Goal: Task Accomplishment & Management: Complete application form

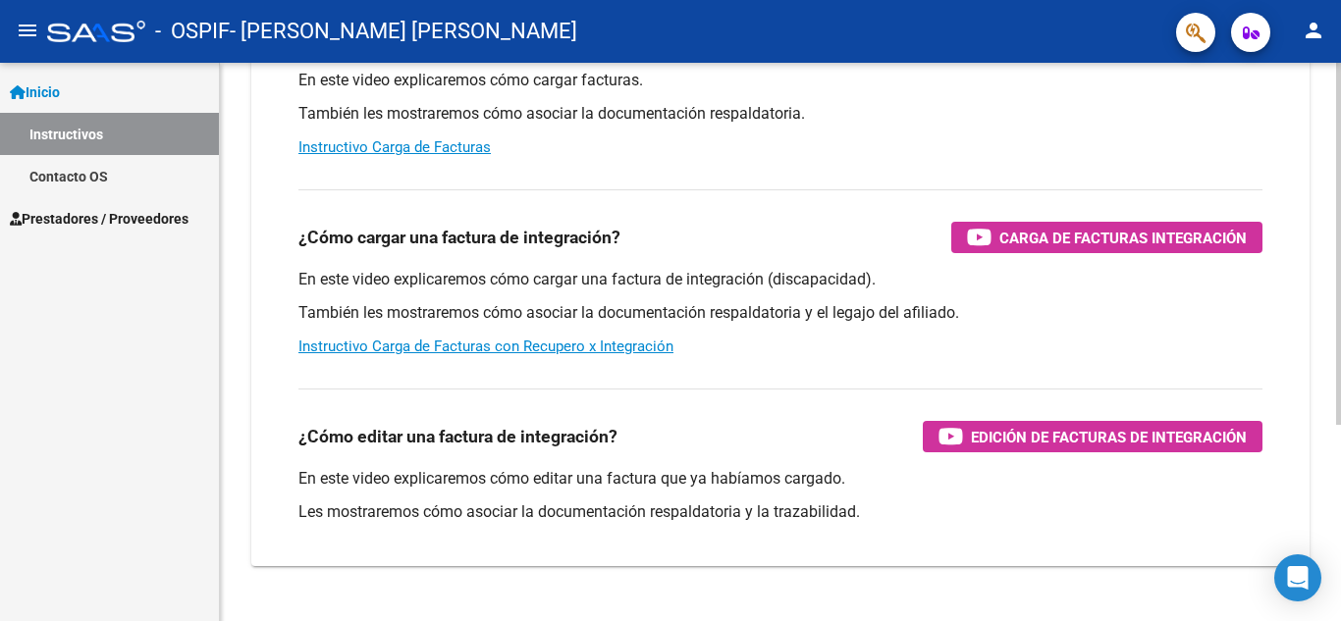
scroll to position [302, 0]
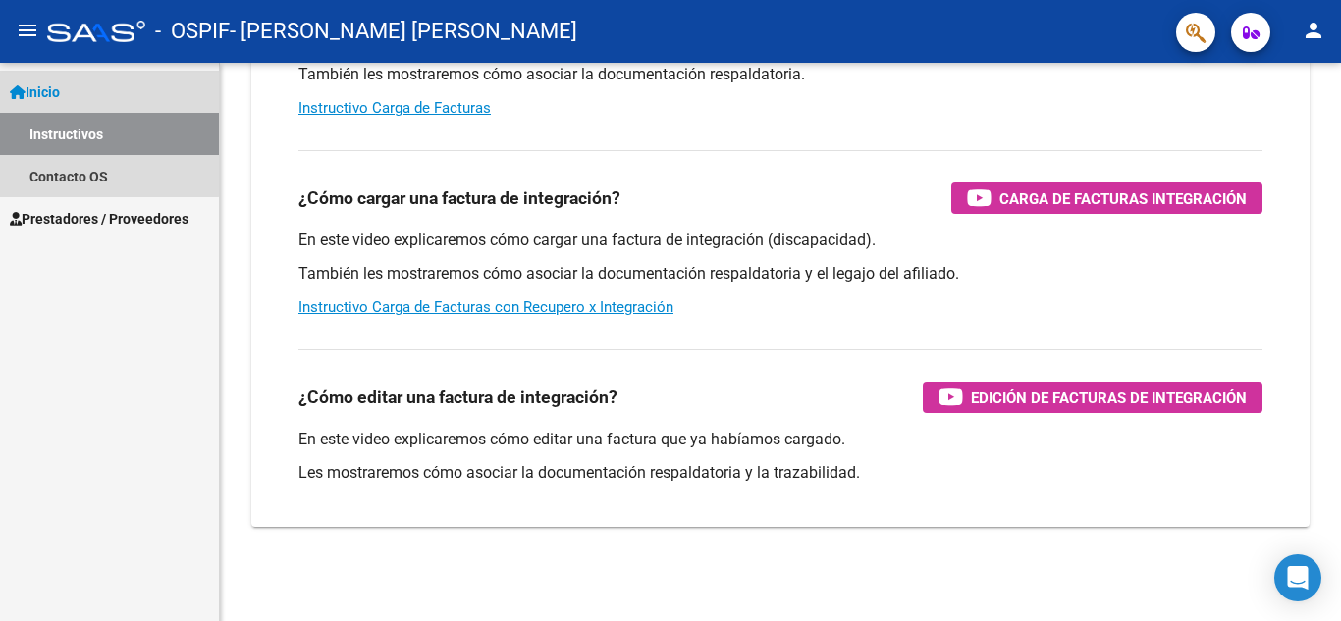
click at [53, 86] on span "Inicio" at bounding box center [35, 92] width 50 height 22
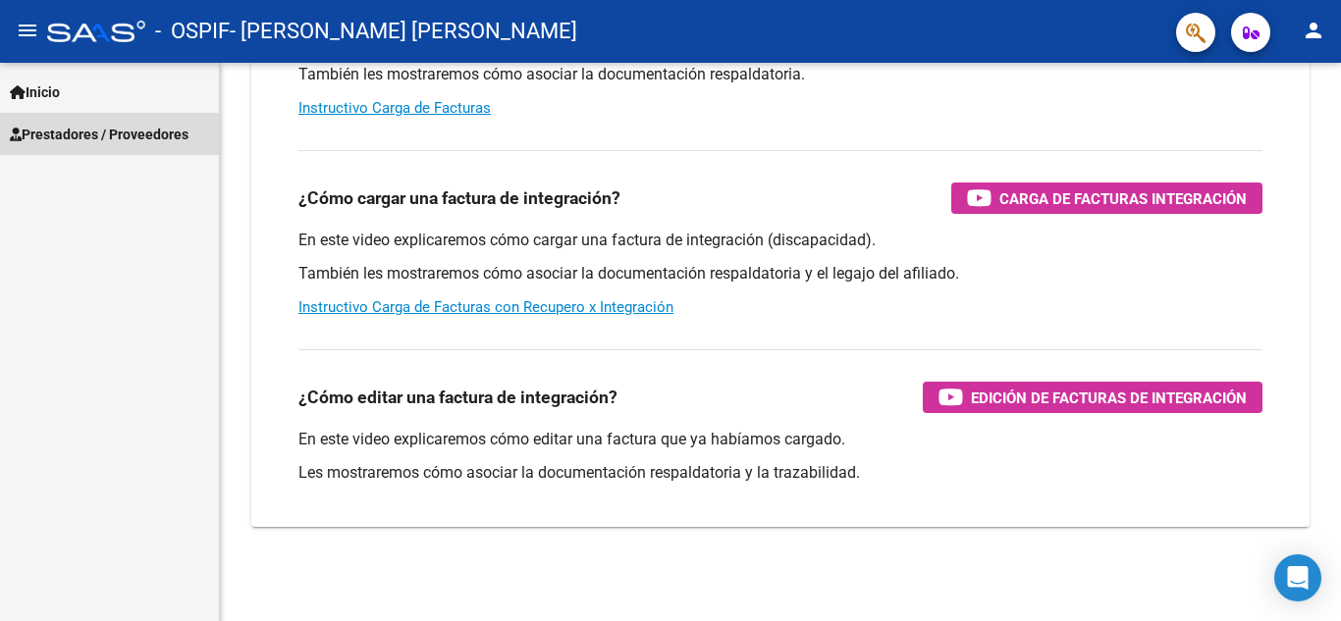
click at [61, 135] on span "Prestadores / Proveedores" at bounding box center [99, 135] width 179 height 22
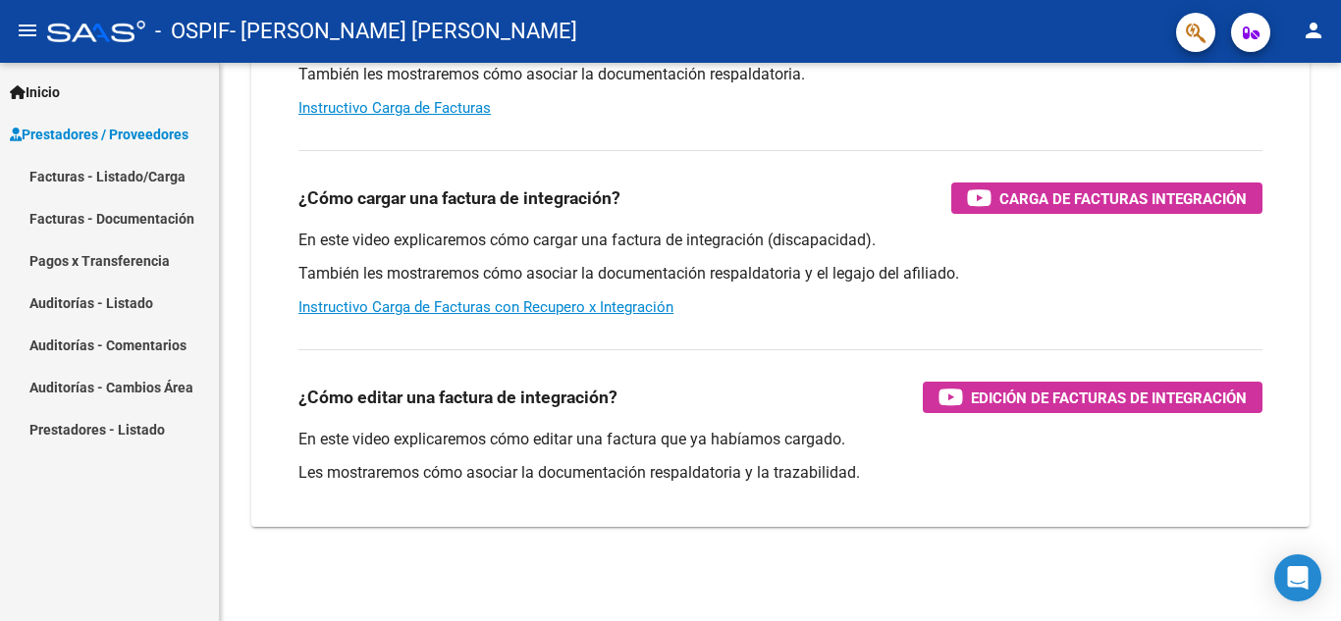
click at [64, 178] on link "Facturas - Listado/Carga" at bounding box center [109, 176] width 219 height 42
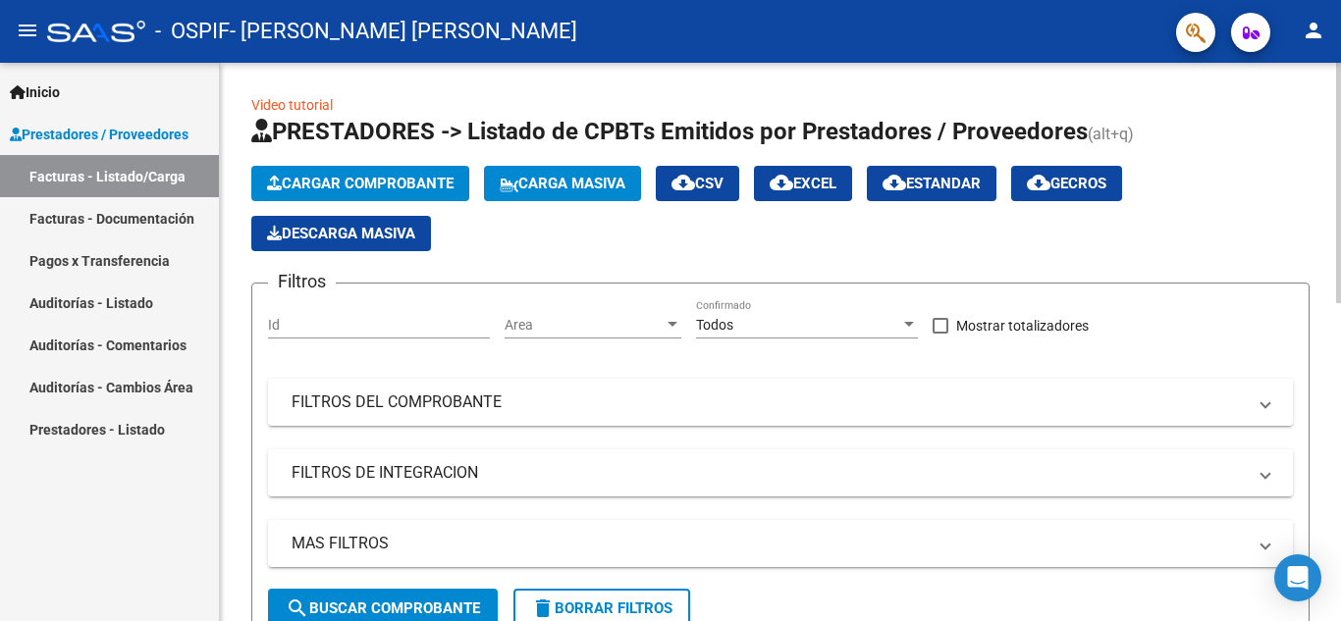
click at [345, 182] on span "Cargar Comprobante" at bounding box center [360, 184] width 187 height 18
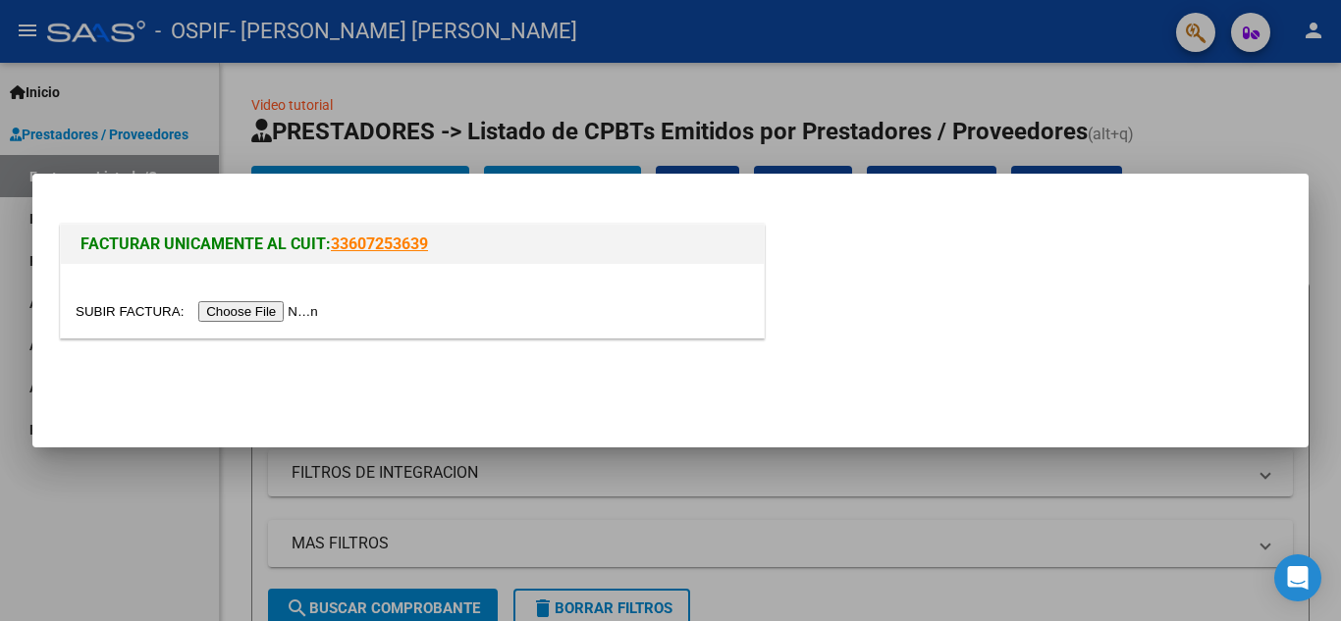
click at [259, 310] on input "file" at bounding box center [200, 311] width 248 height 21
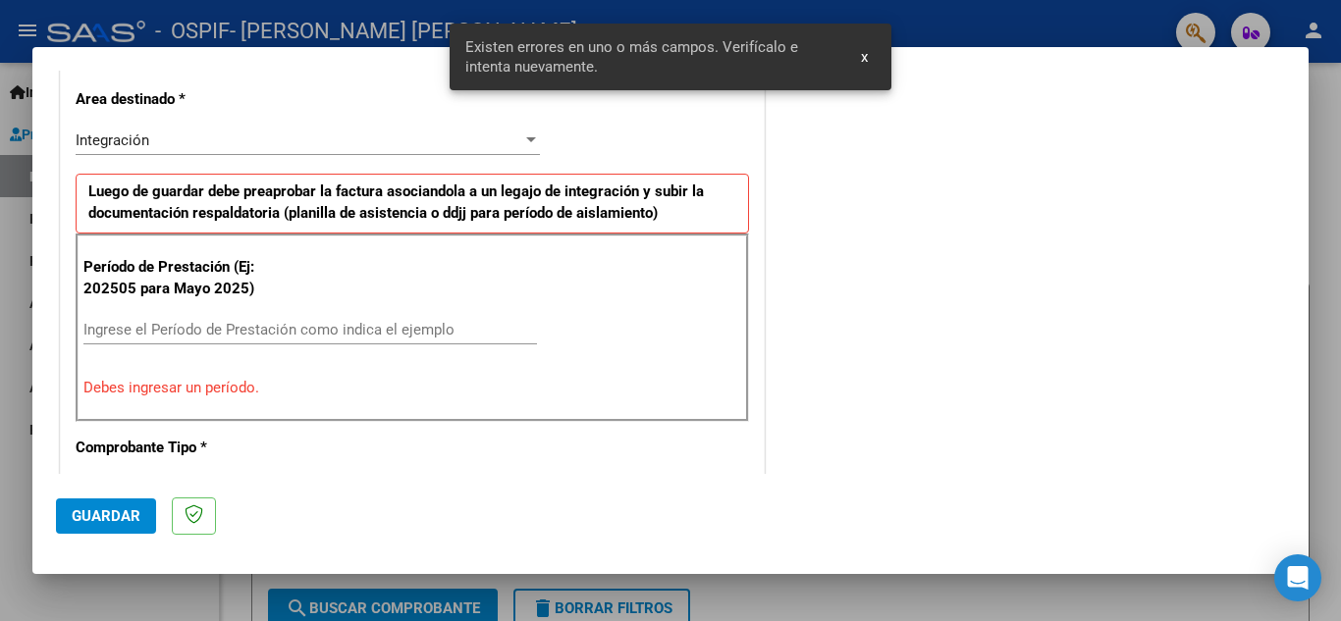
scroll to position [482, 0]
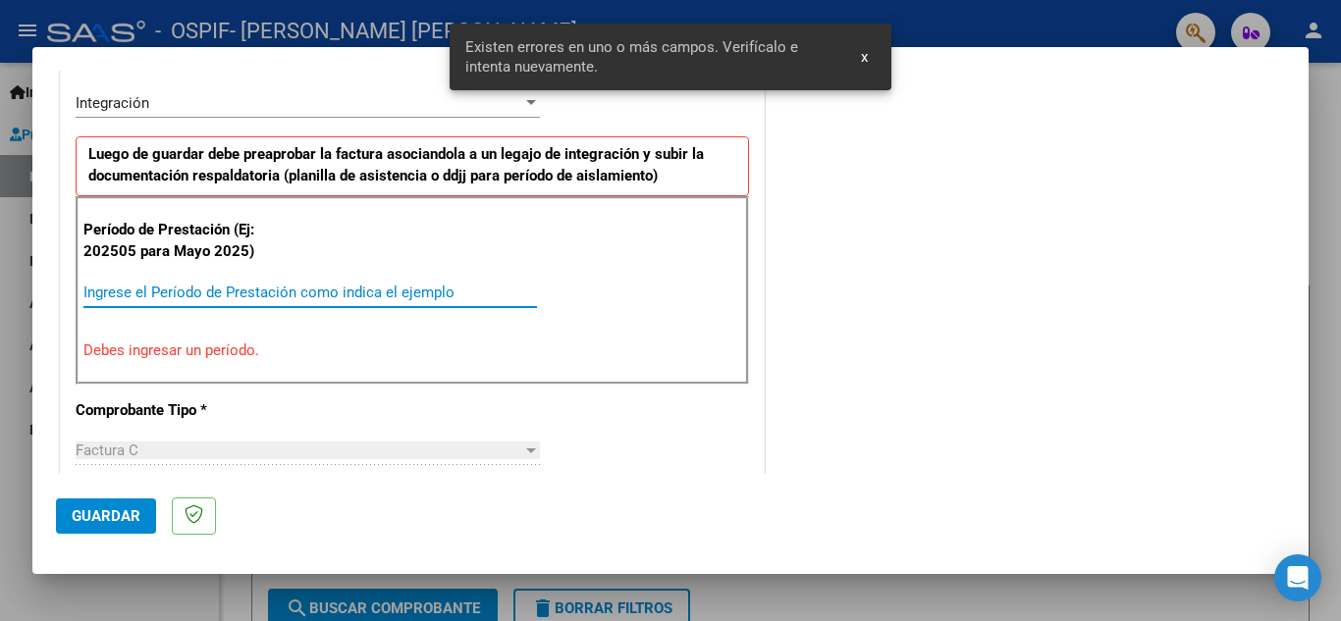
click at [176, 292] on input "Ingrese el Período de Prestación como indica el ejemplo" at bounding box center [310, 293] width 454 height 18
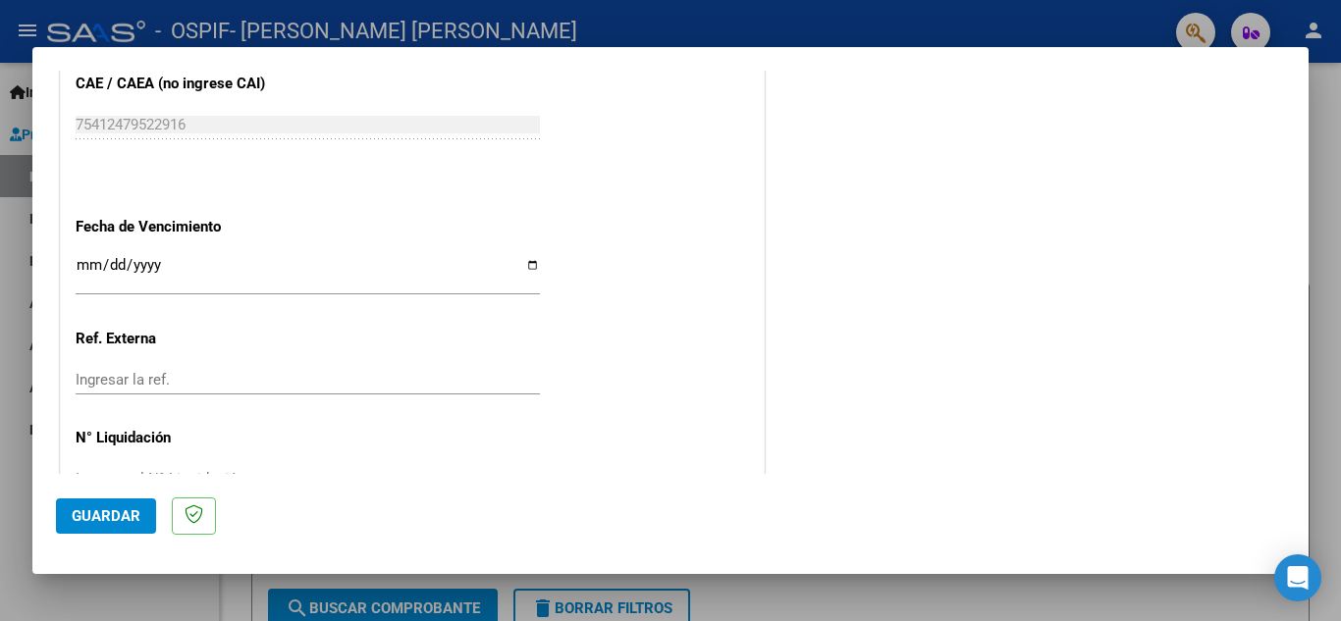
scroll to position [1324, 0]
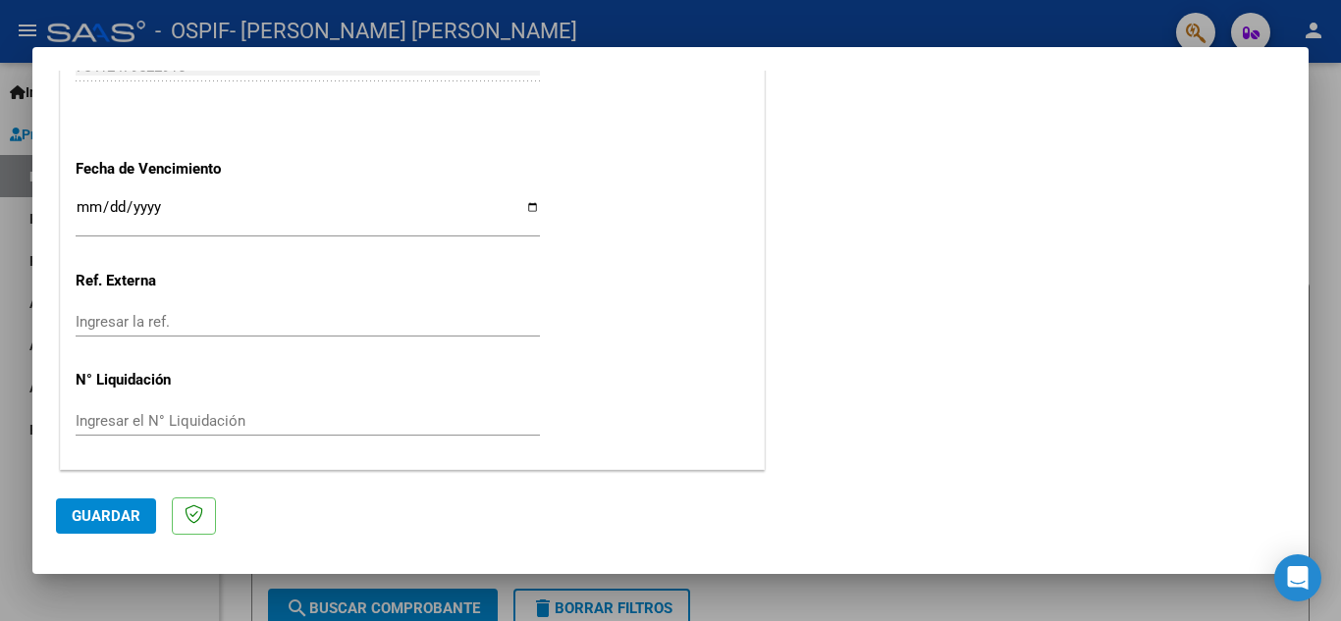
type input "202509"
click at [103, 526] on button "Guardar" at bounding box center [106, 516] width 100 height 35
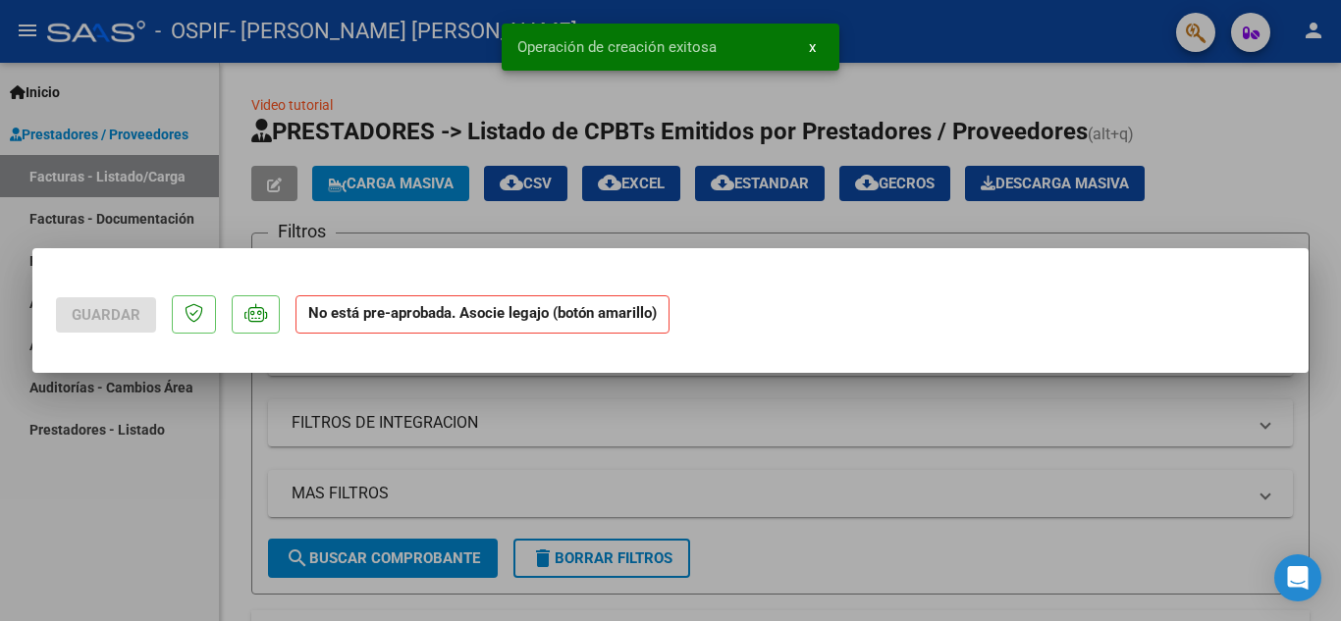
scroll to position [0, 0]
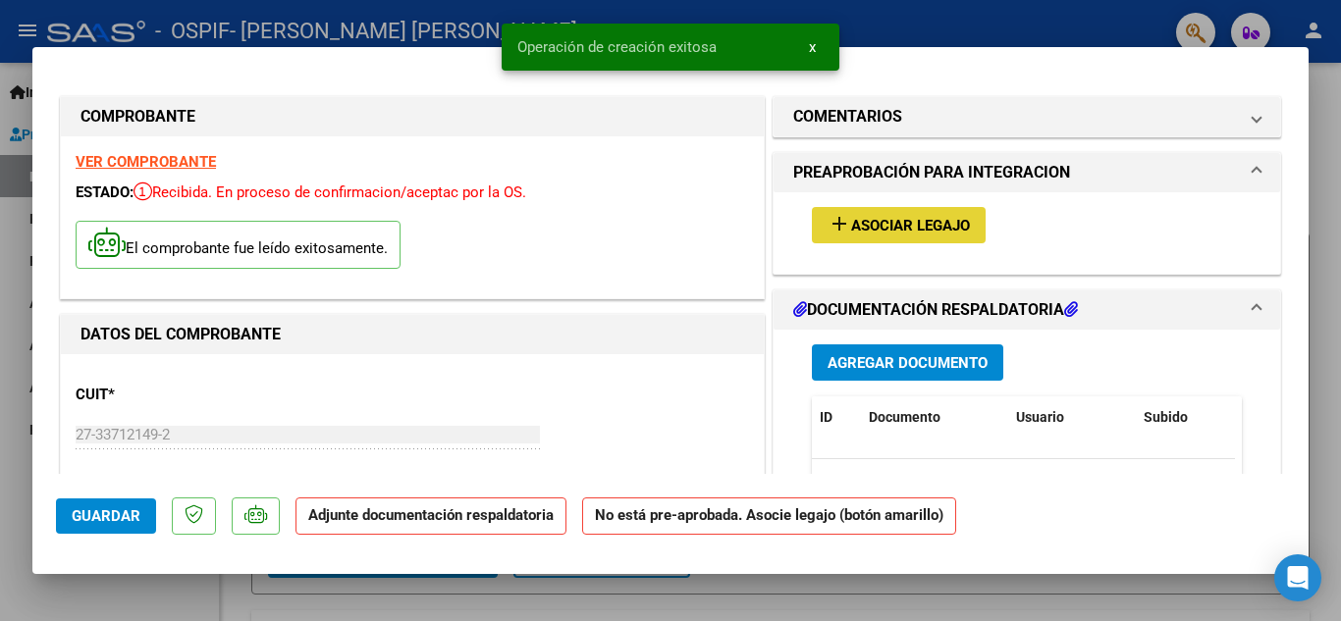
click at [916, 230] on span "Asociar Legajo" at bounding box center [910, 226] width 119 height 18
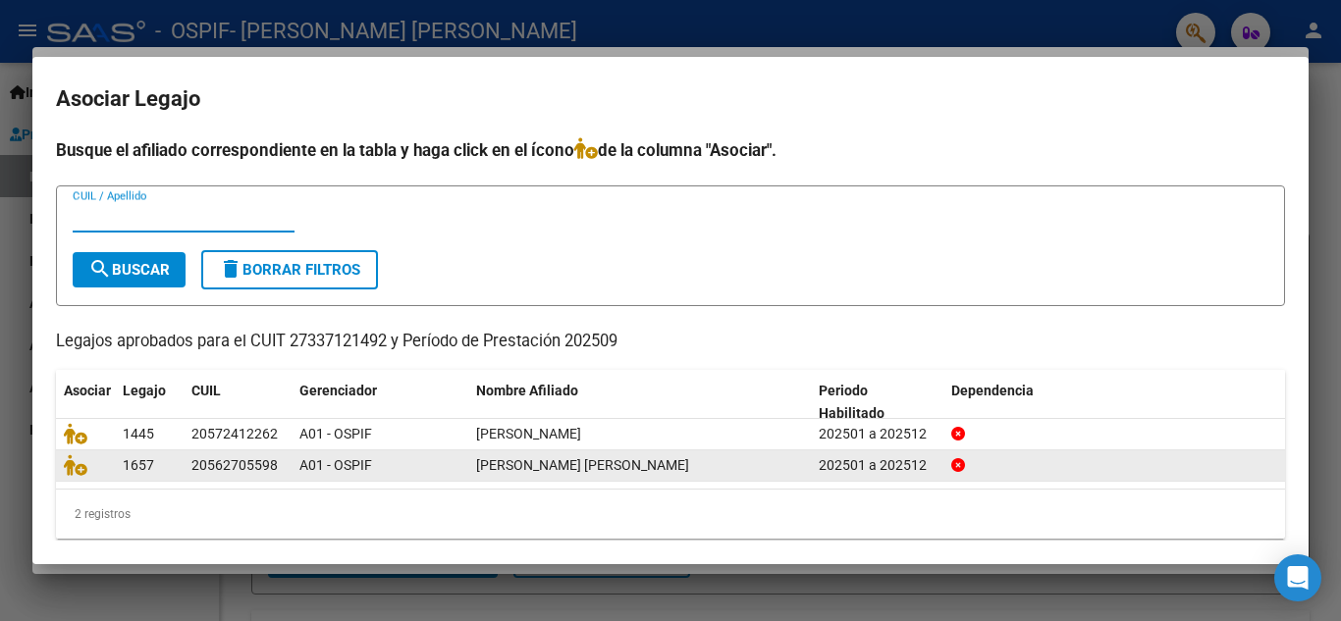
click at [266, 474] on div "20562705598" at bounding box center [234, 466] width 86 height 23
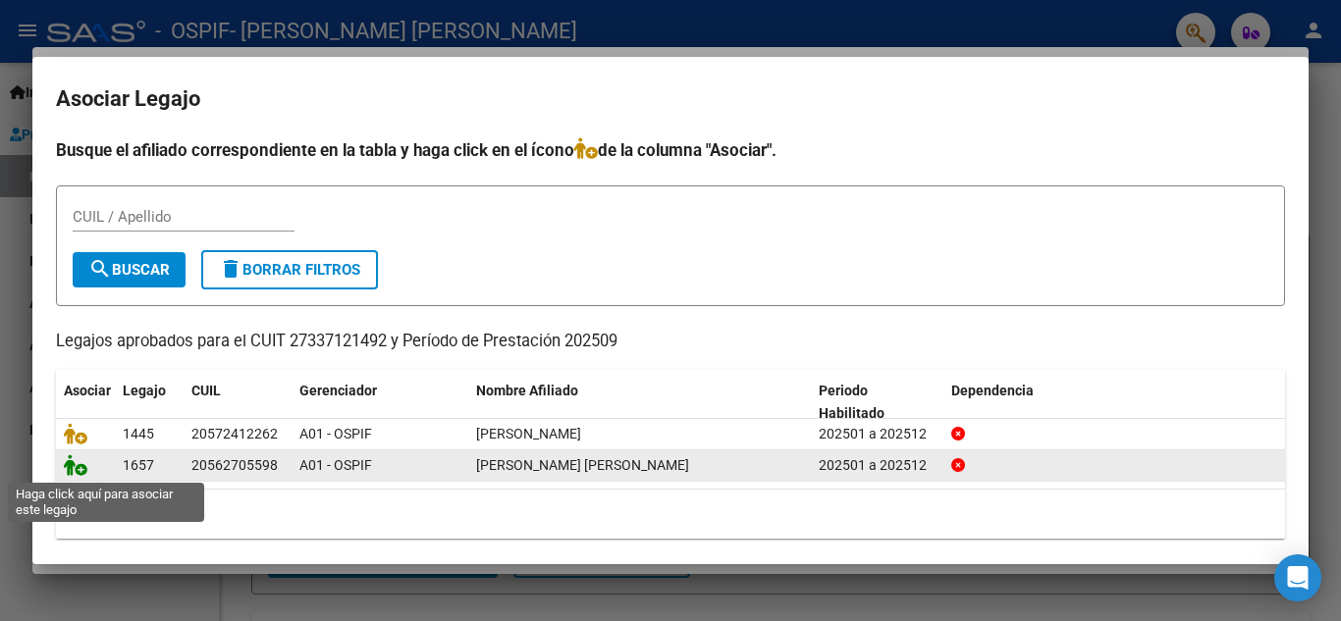
click at [68, 472] on icon at bounding box center [76, 466] width 24 height 22
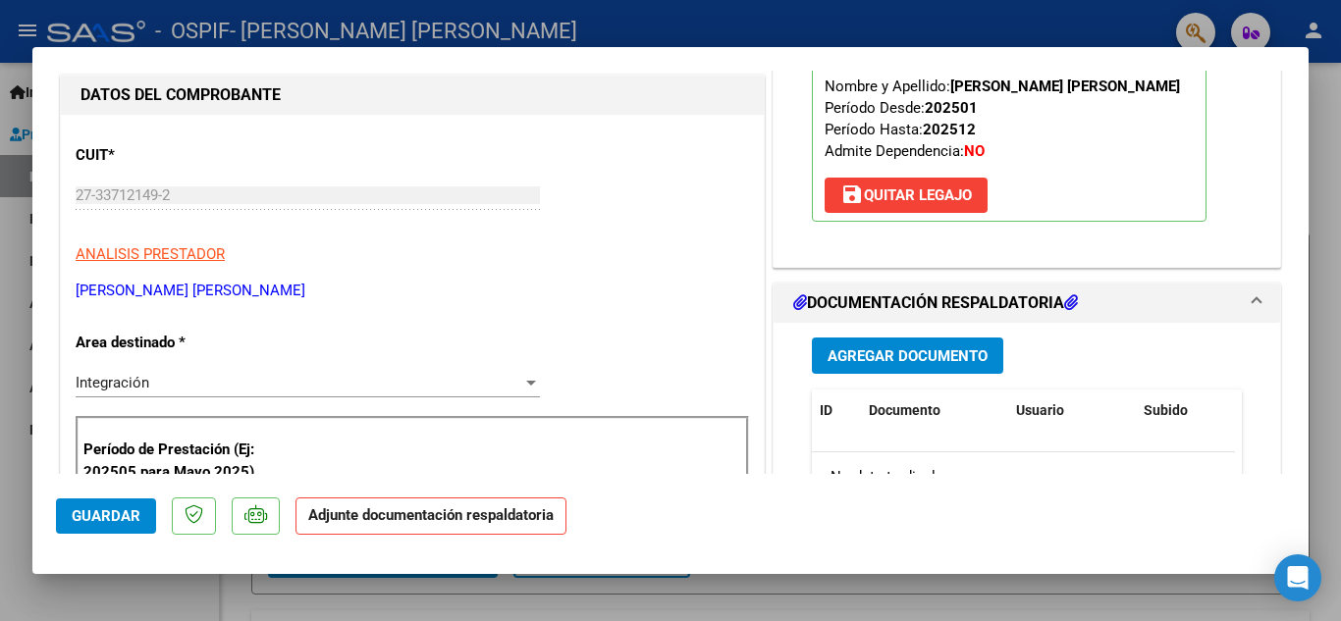
scroll to position [393, 0]
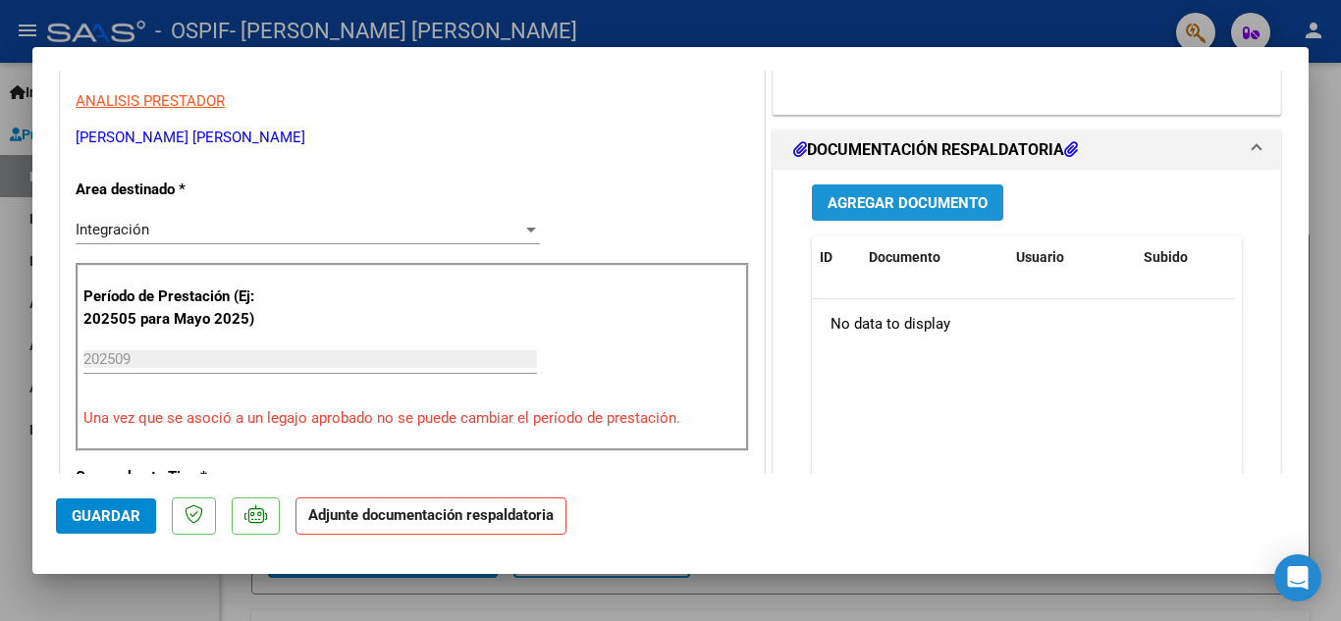
click at [873, 221] on button "Agregar Documento" at bounding box center [907, 203] width 191 height 36
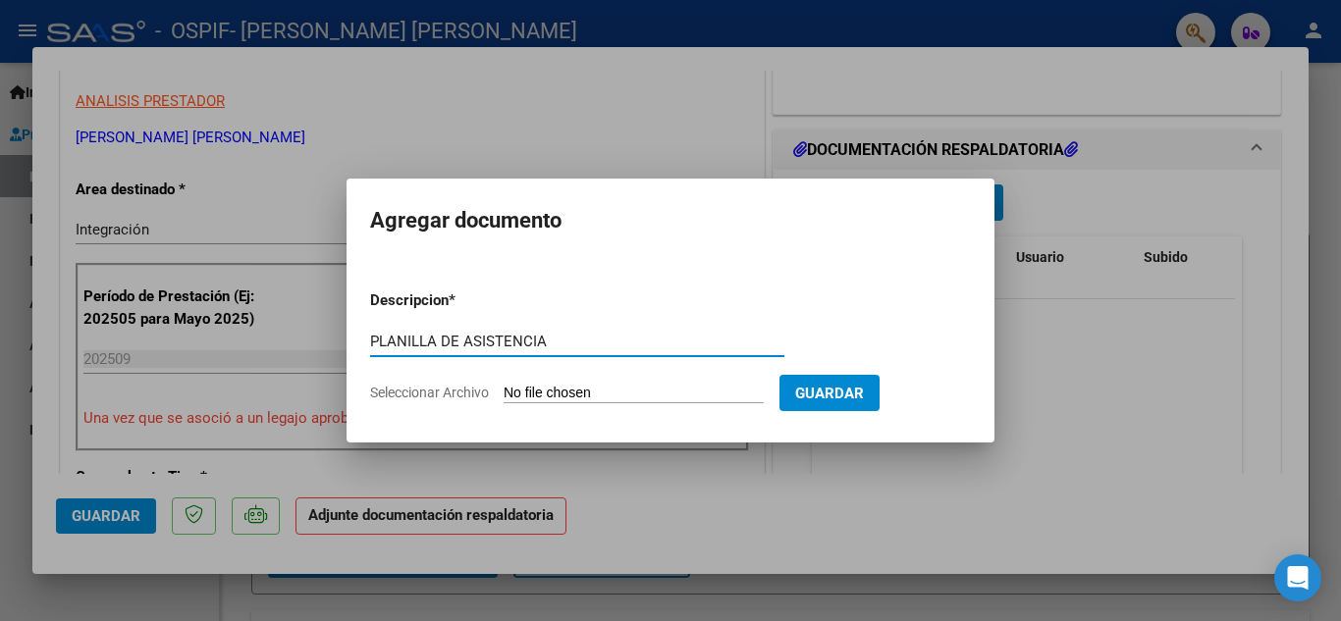
type input "PLANILLA DE ASISTENCIA"
click at [383, 393] on span "Seleccionar Archivo" at bounding box center [429, 393] width 119 height 16
click at [504, 393] on input "Seleccionar Archivo" at bounding box center [634, 394] width 260 height 19
type input "C:\fakepath\planilla [PERSON_NAME] septiembre .pdf"
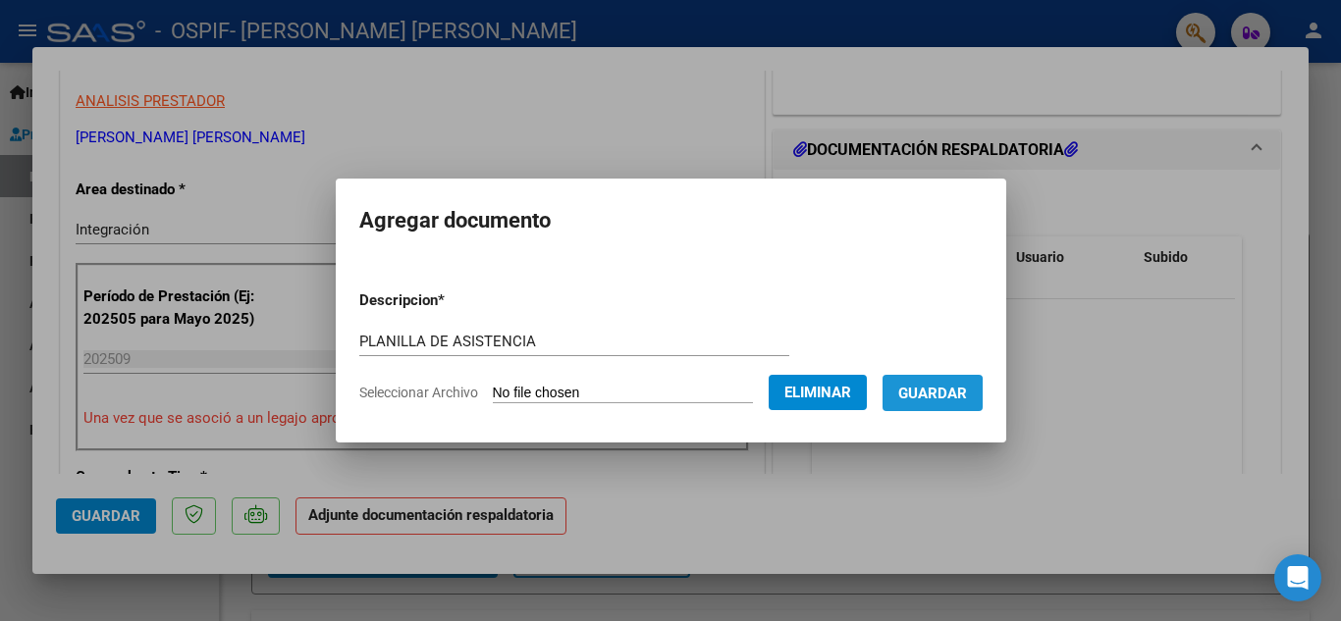
click at [949, 396] on span "Guardar" at bounding box center [932, 394] width 69 height 18
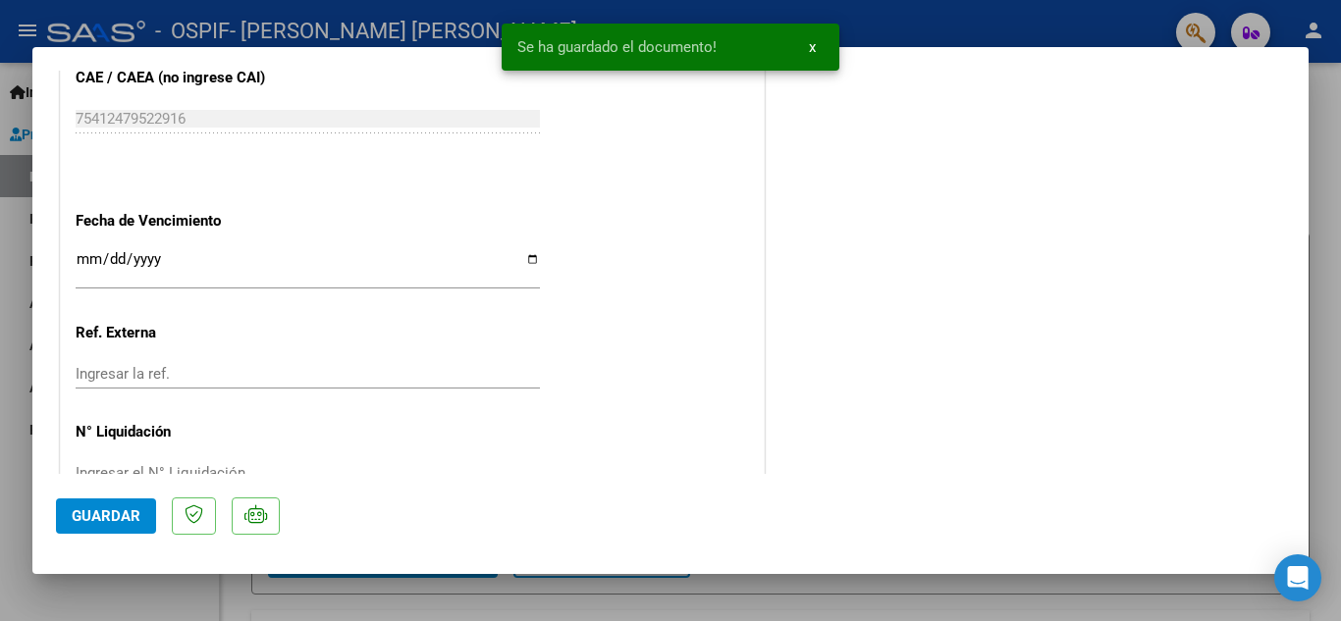
scroll to position [1354, 0]
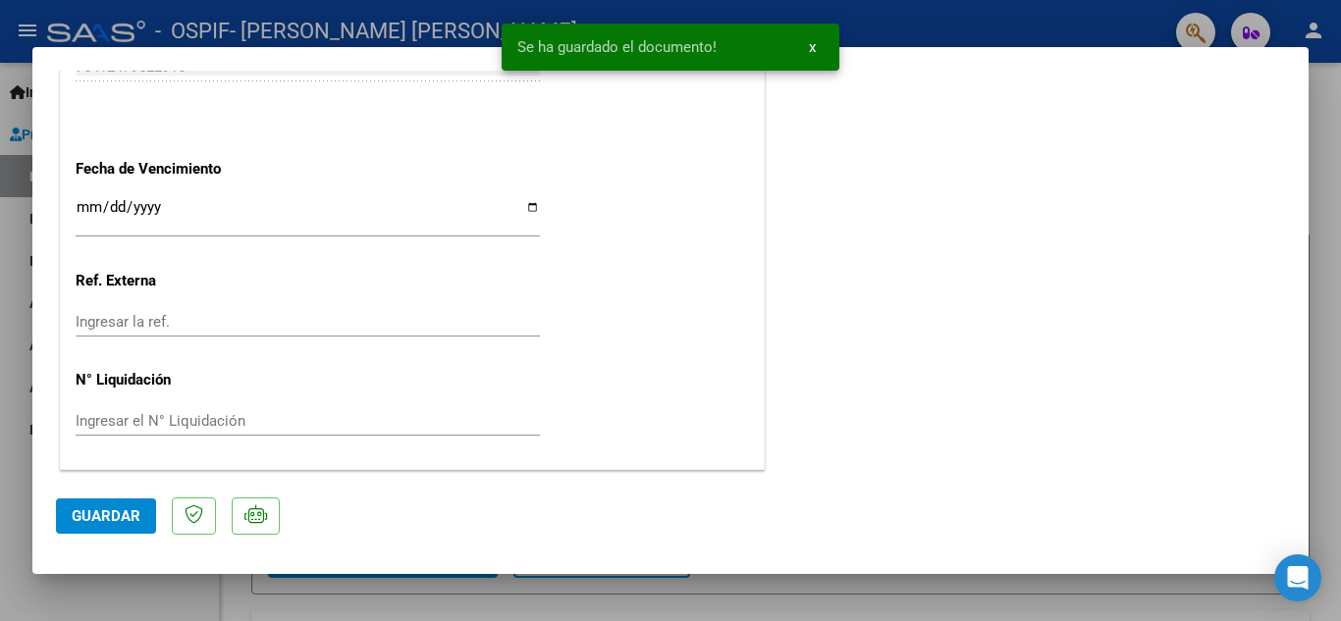
click at [96, 517] on span "Guardar" at bounding box center [106, 517] width 69 height 18
click at [9, 545] on div at bounding box center [670, 310] width 1341 height 621
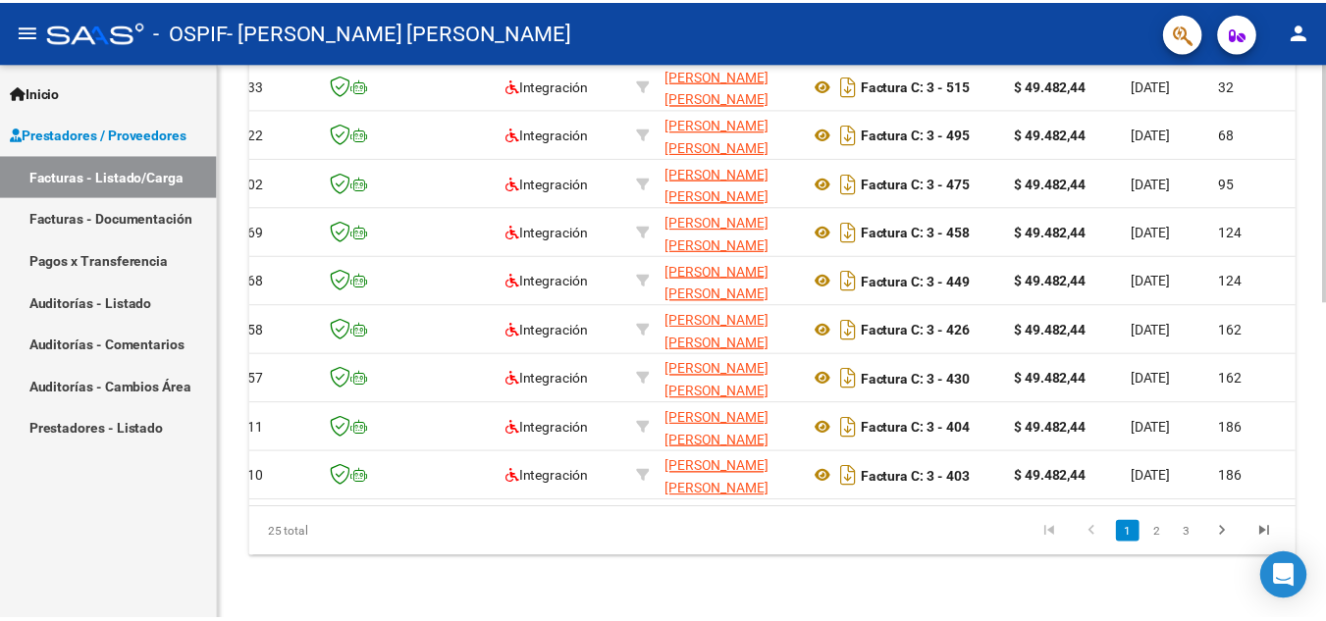
scroll to position [0, 66]
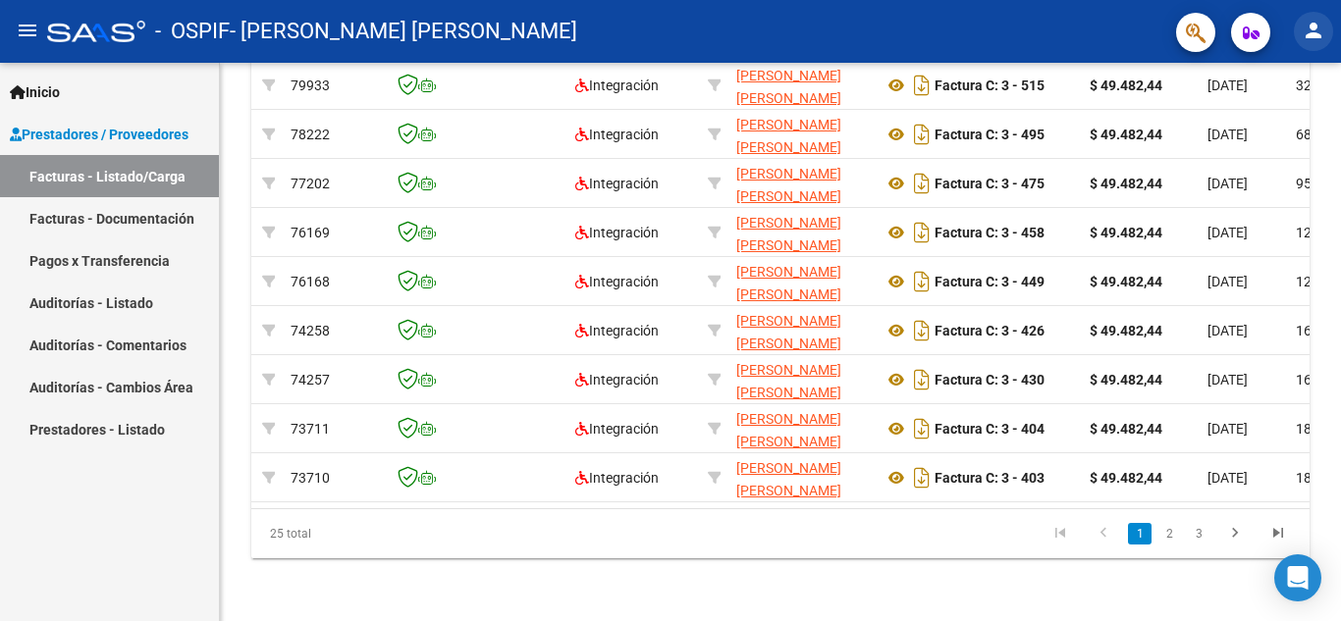
click at [1308, 32] on mat-icon "person" at bounding box center [1314, 31] width 24 height 24
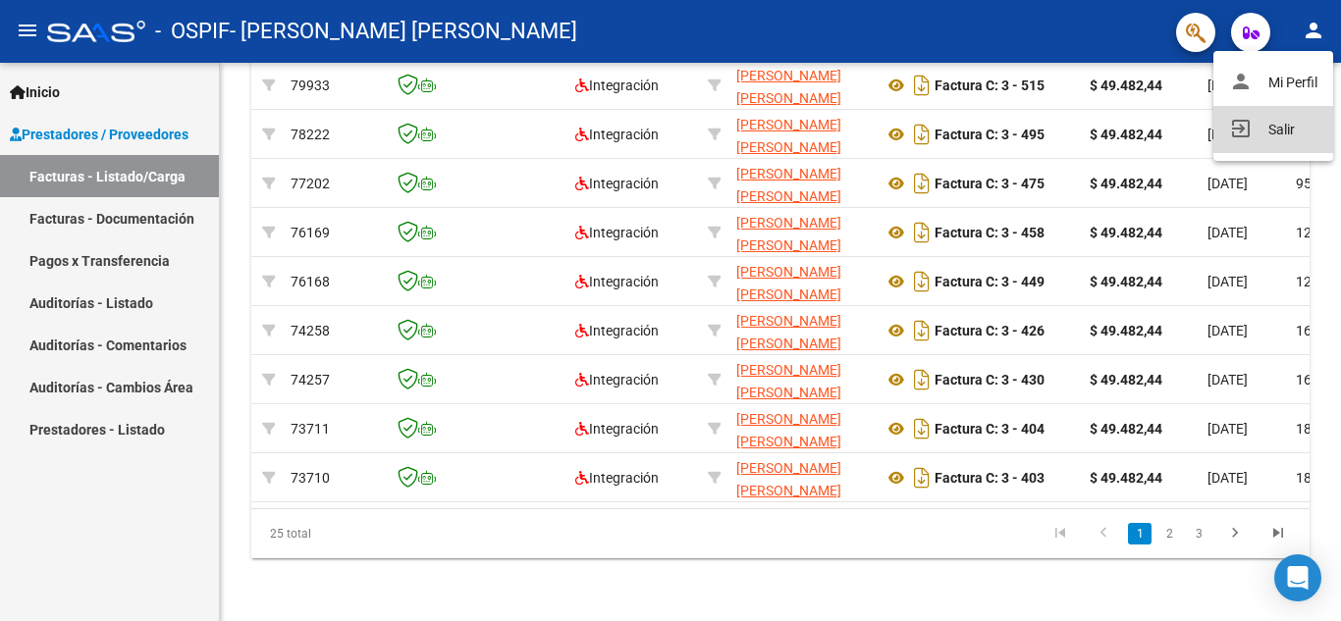
click at [1268, 117] on button "exit_to_app Salir" at bounding box center [1274, 129] width 120 height 47
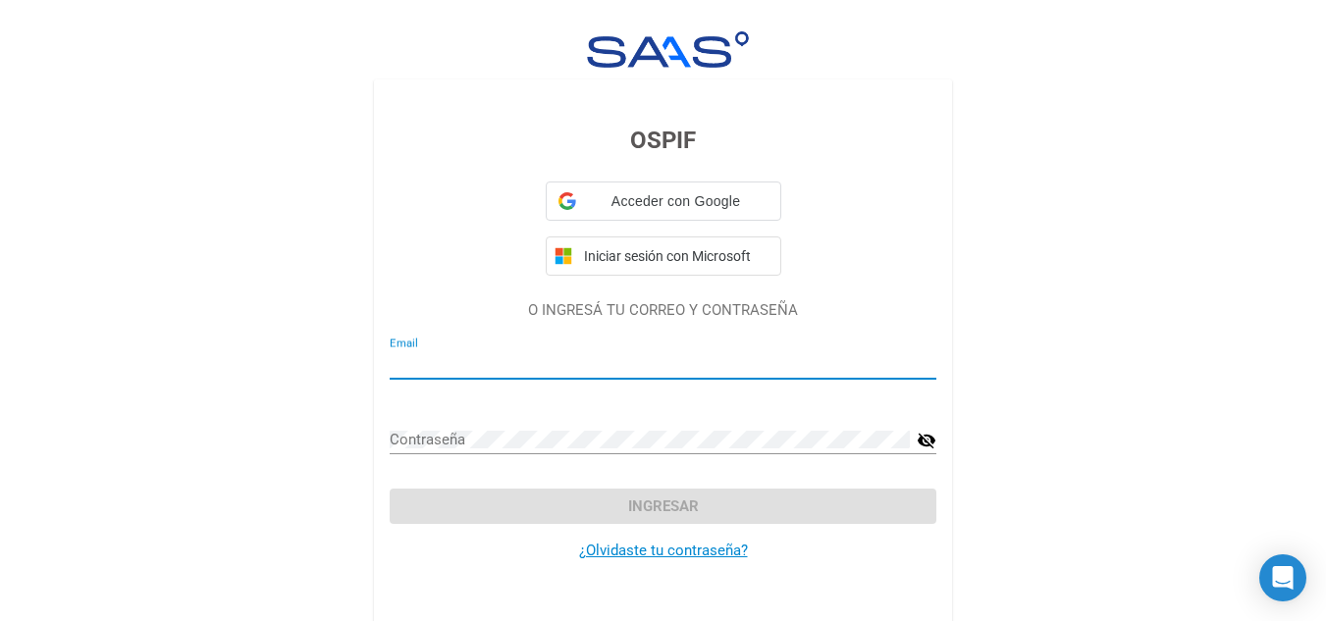
type input "[PERSON_NAME][EMAIL_ADDRESS][DOMAIN_NAME]"
